Goal: Check status

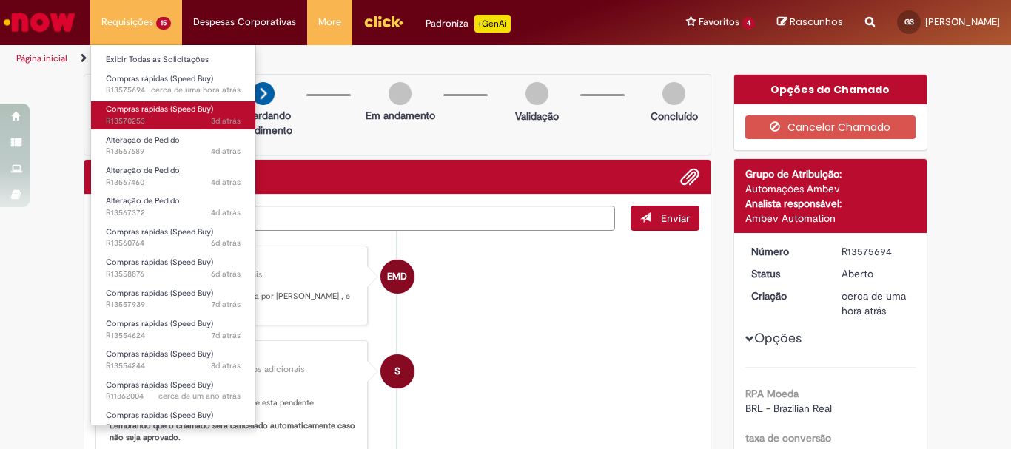
click at [148, 116] on span "3d atrás 3 dias atrás R13570253" at bounding box center [173, 122] width 135 height 12
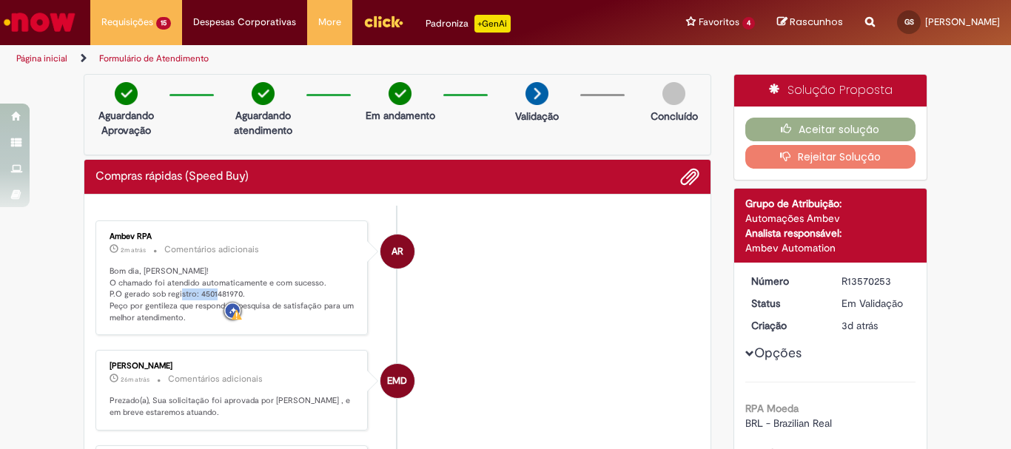
drag, startPoint x: 193, startPoint y: 293, endPoint x: 233, endPoint y: 294, distance: 40.7
click at [233, 294] on p "Bom dia, Giselle! O chamado foi atendido automaticamente e com sucesso. P.O ger…" at bounding box center [233, 295] width 247 height 58
copy p "4501481970"
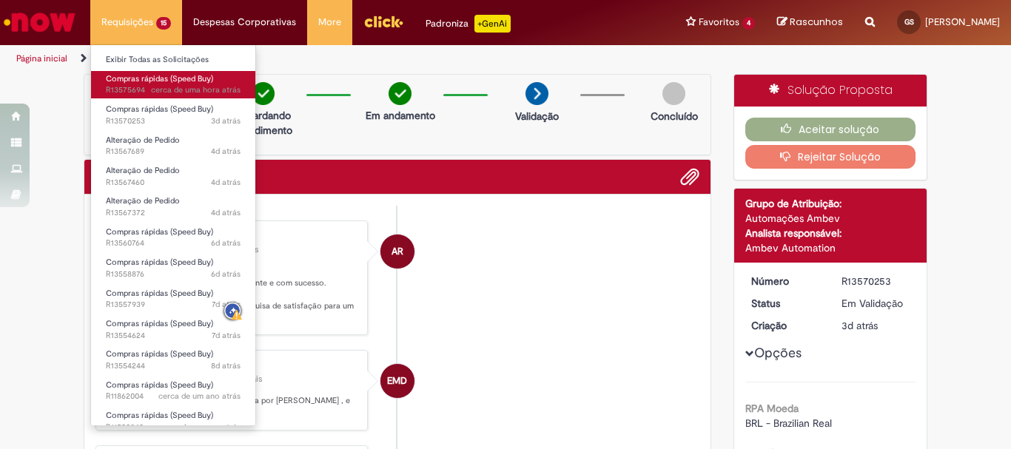
click at [130, 76] on span "Compras rápidas (Speed Buy)" at bounding box center [159, 78] width 107 height 11
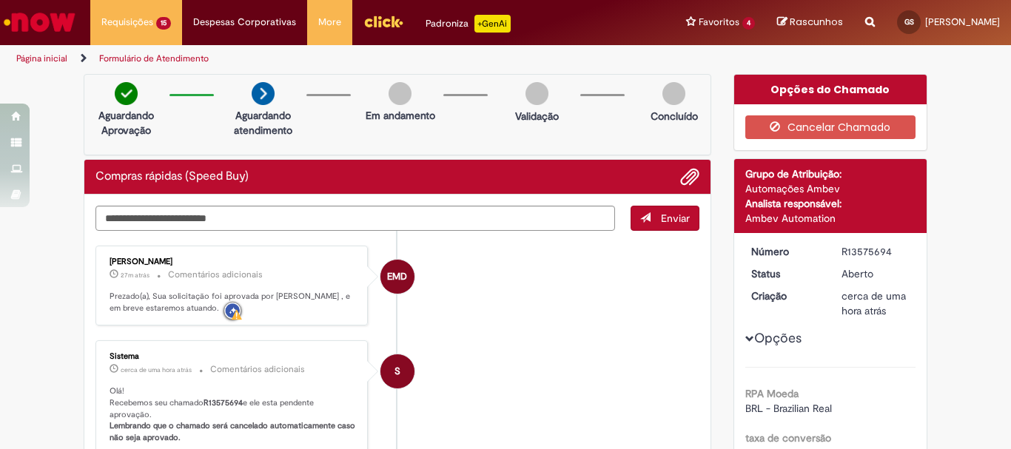
scroll to position [74, 0]
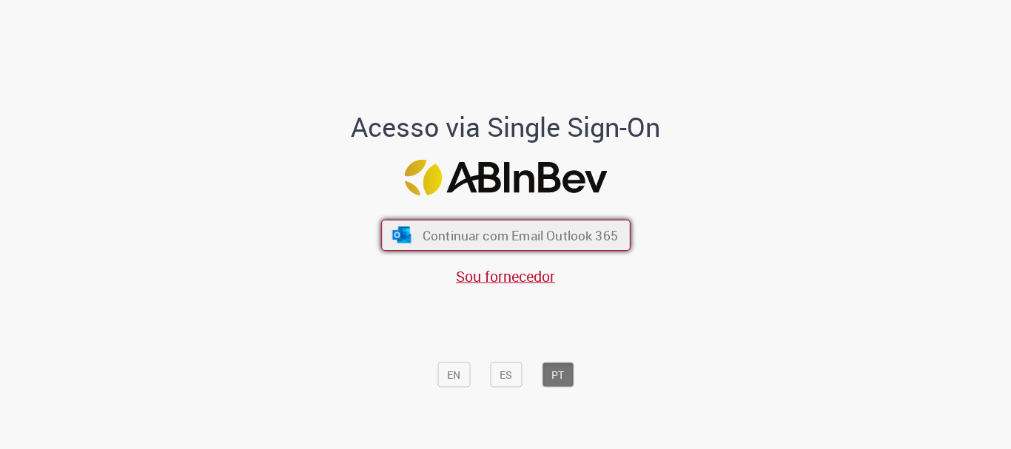
click at [479, 239] on span "Continuar com Email Outlook 365" at bounding box center [519, 235] width 195 height 17
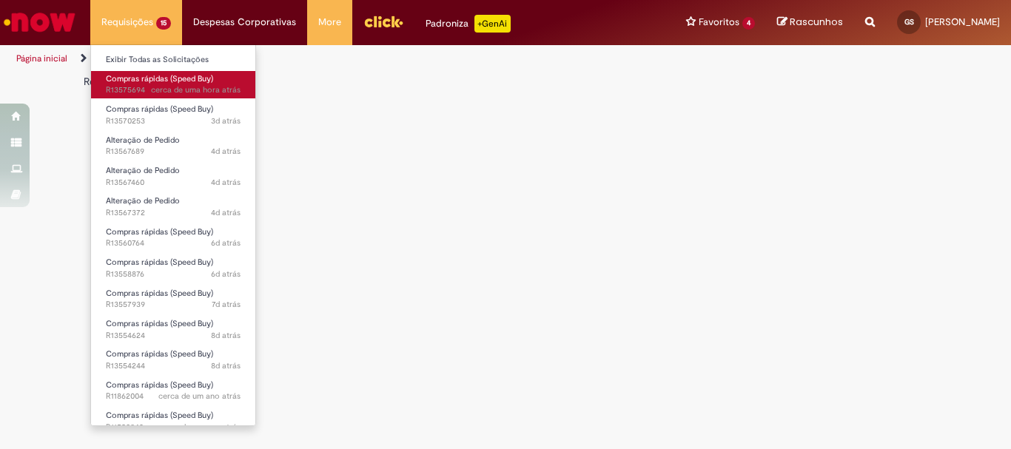
click at [133, 83] on span "Compras rápidas (Speed Buy)" at bounding box center [159, 78] width 107 height 11
